Goal: Task Accomplishment & Management: Manage account settings

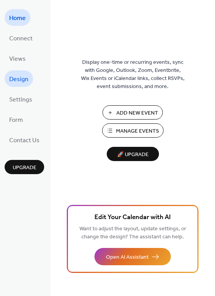
click at [17, 78] on span "Design" at bounding box center [18, 79] width 19 height 12
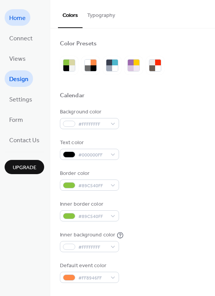
click at [20, 23] on span "Home" at bounding box center [17, 18] width 17 height 12
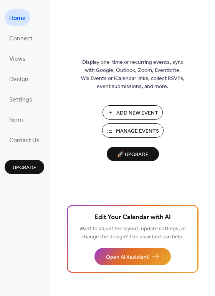
click at [131, 131] on span "Manage Events" at bounding box center [137, 131] width 43 height 8
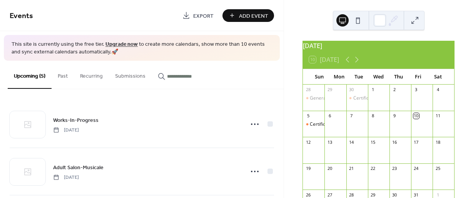
click at [64, 80] on button "Past" at bounding box center [63, 74] width 22 height 27
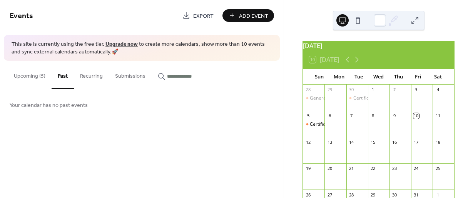
click at [38, 76] on button "Upcoming (5)" at bounding box center [30, 74] width 44 height 27
